Goal: Transaction & Acquisition: Purchase product/service

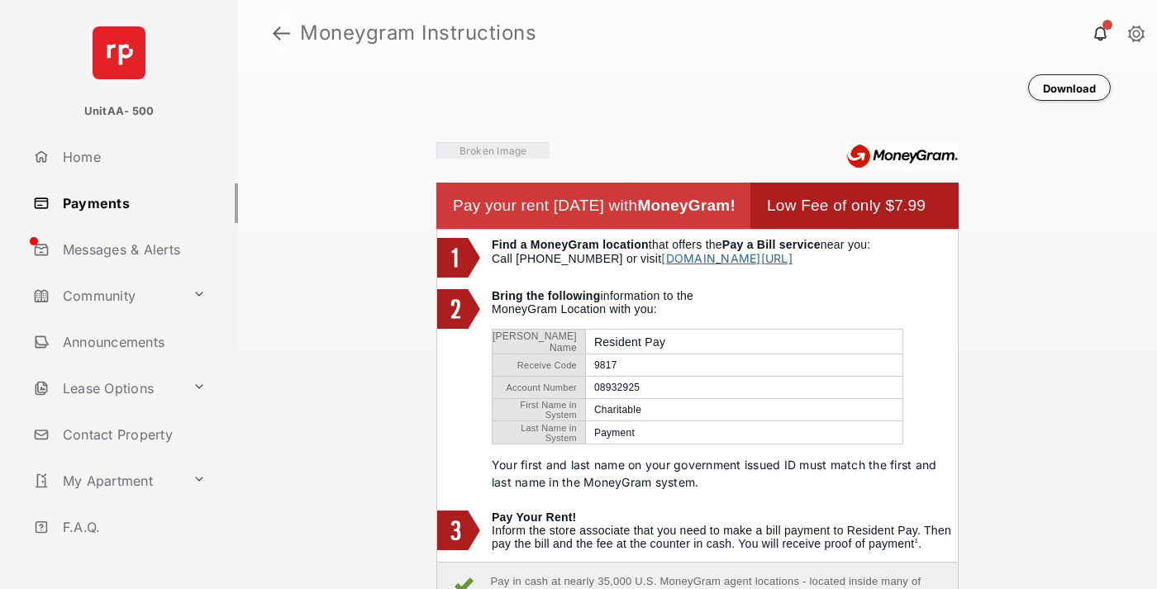
click at [281, 33] on link at bounding box center [281, 33] width 17 height 40
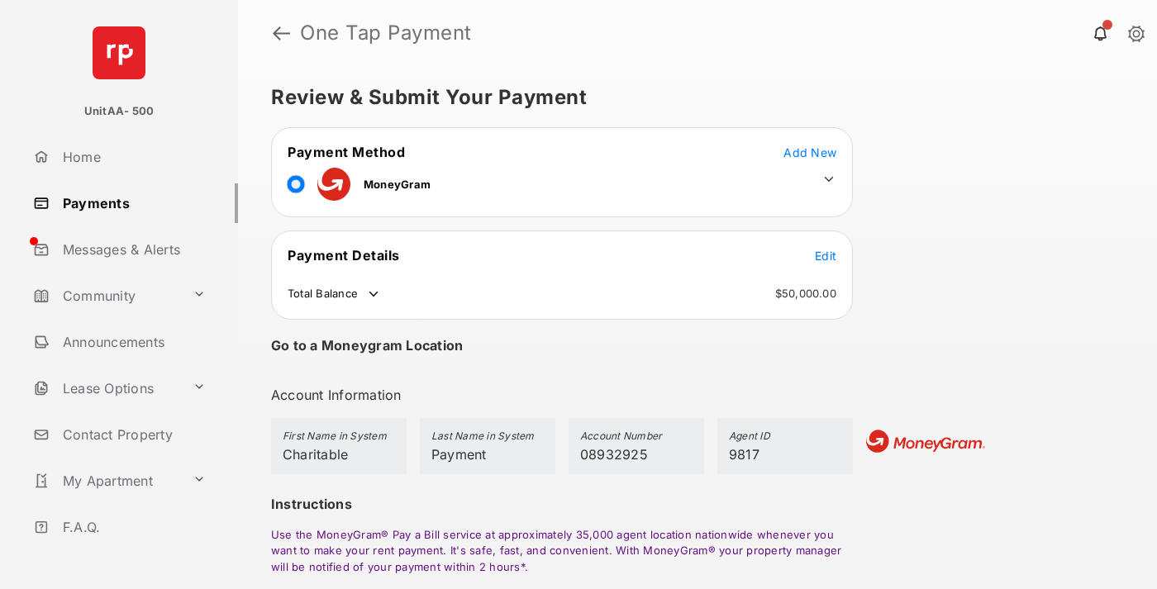
click at [825, 255] on span "Edit" at bounding box center [825, 256] width 21 height 14
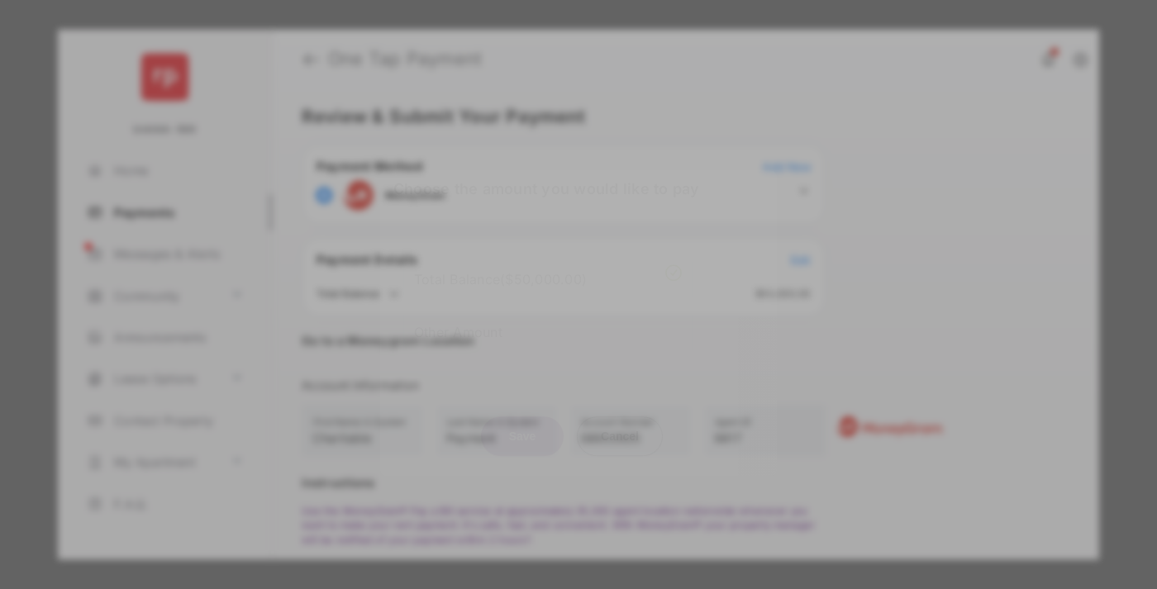
click at [548, 331] on div "Other Amount" at bounding box center [548, 332] width 268 height 28
type input "****"
click at [522, 445] on button "Save" at bounding box center [522, 436] width 83 height 40
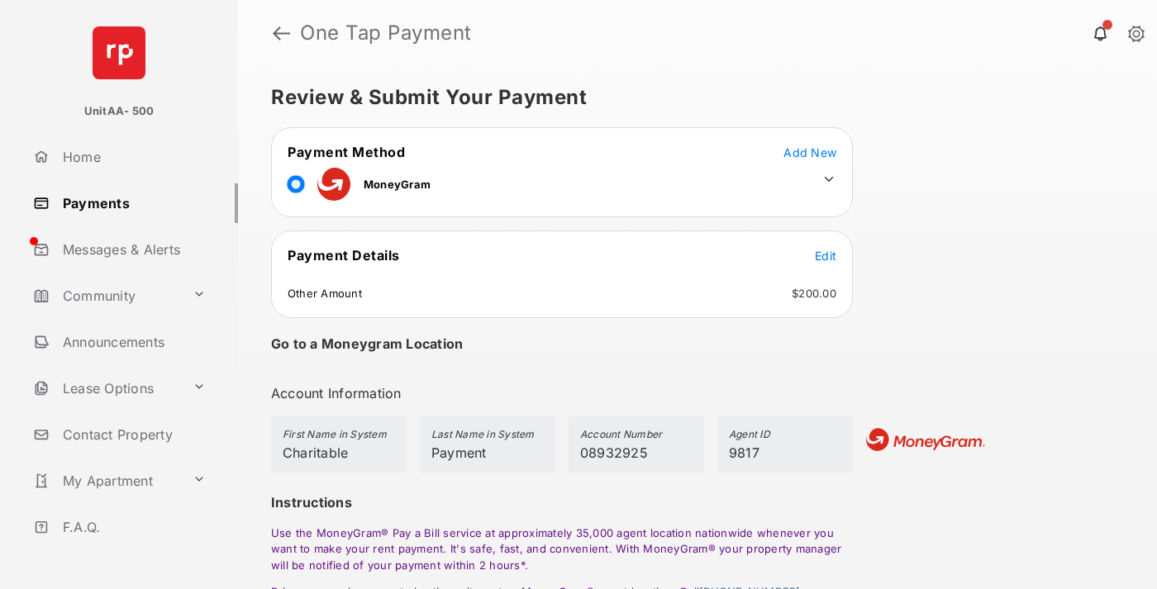
click at [829, 179] on icon at bounding box center [828, 179] width 15 height 15
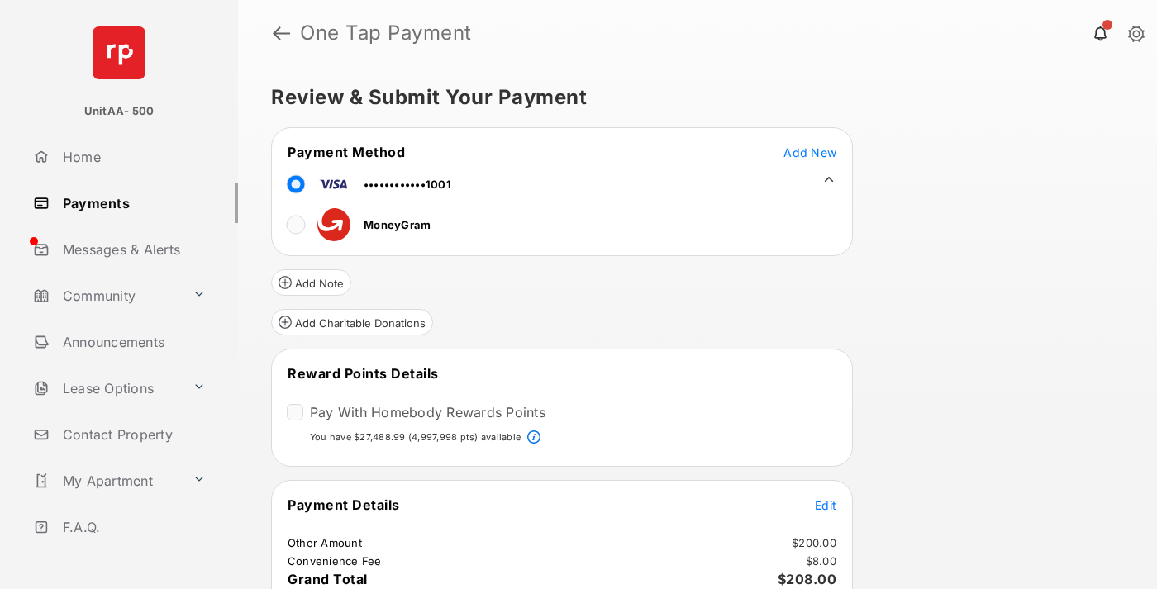
click at [351, 322] on button "Add Charitable Donations" at bounding box center [352, 322] width 162 height 26
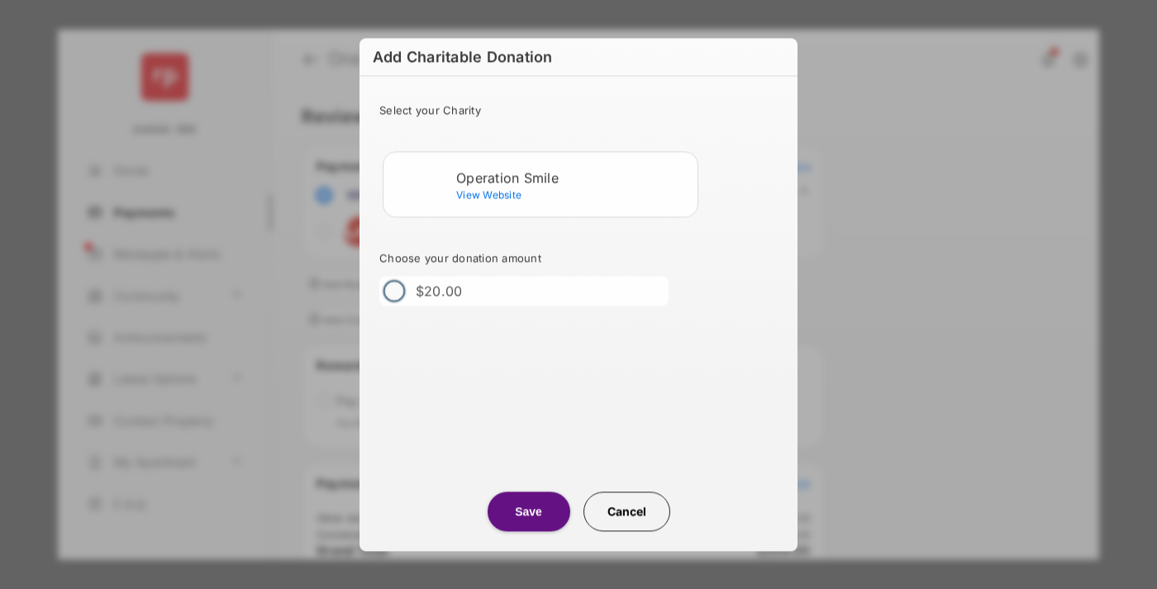
click at [573, 177] on div "Operation Smile" at bounding box center [573, 177] width 235 height 15
click at [528, 511] on button "Save" at bounding box center [529, 512] width 83 height 40
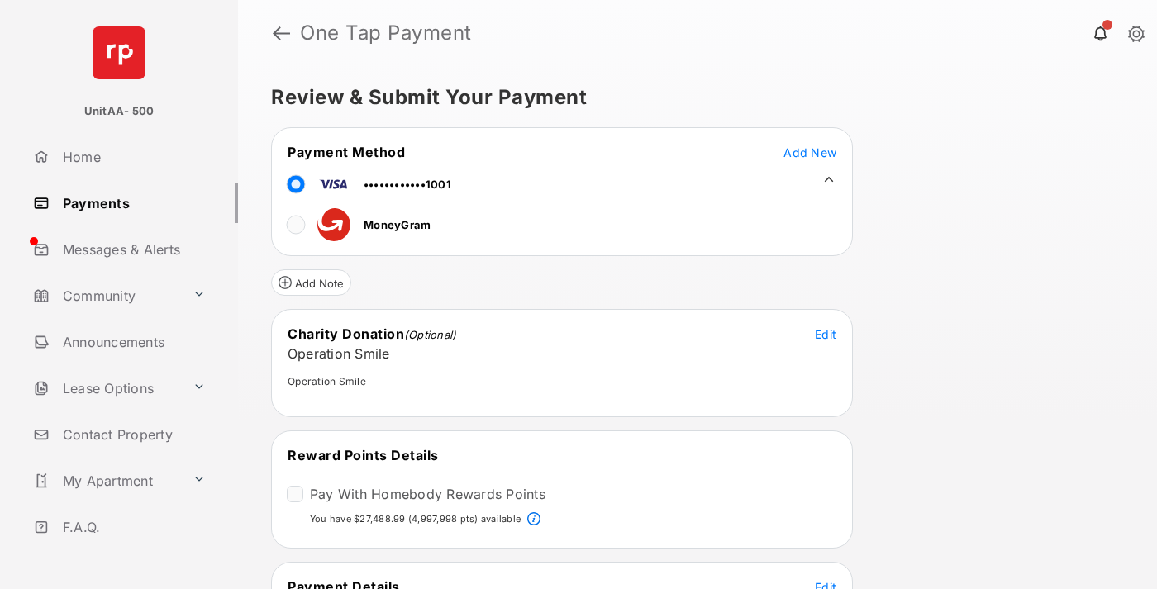
click at [825, 583] on span "Edit" at bounding box center [825, 587] width 21 height 14
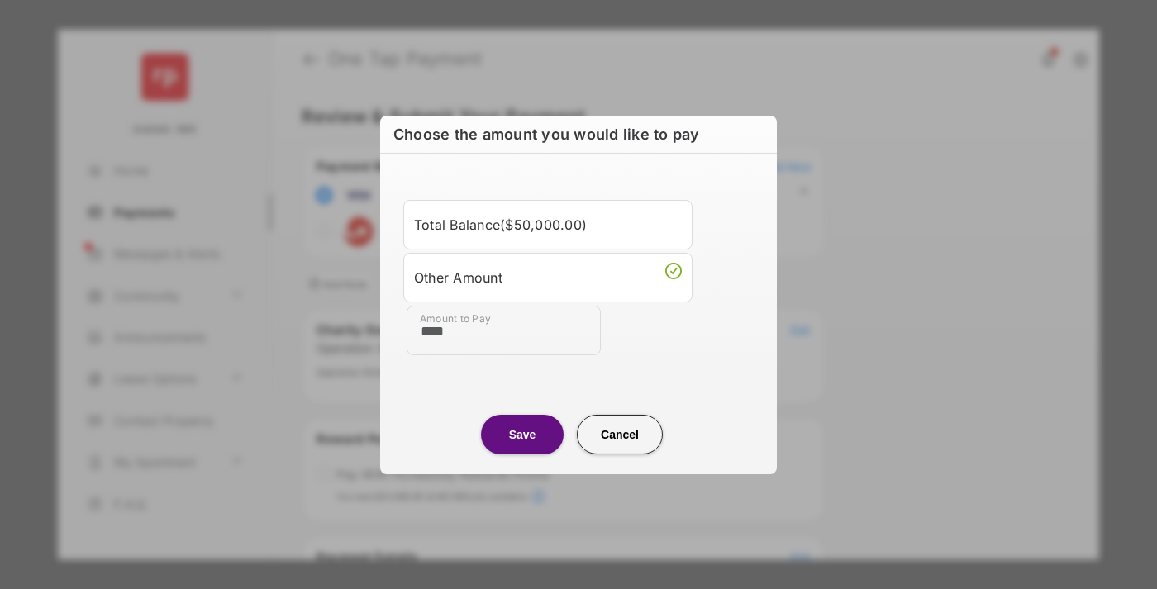
click at [522, 434] on button "Save" at bounding box center [522, 434] width 83 height 40
